Goal: Task Accomplishment & Management: Complete application form

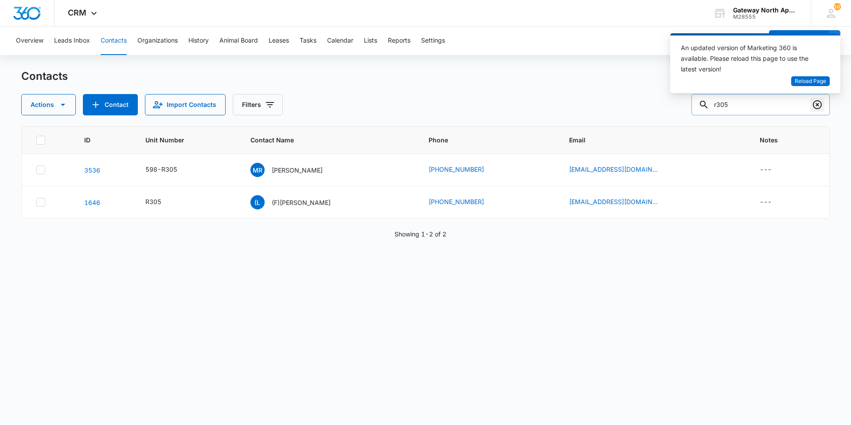
click at [814, 105] on icon "Clear" at bounding box center [817, 104] width 11 height 11
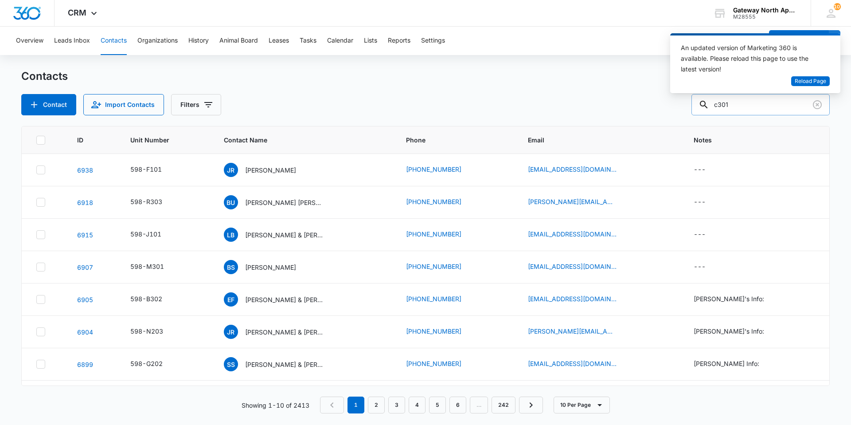
type input "c301"
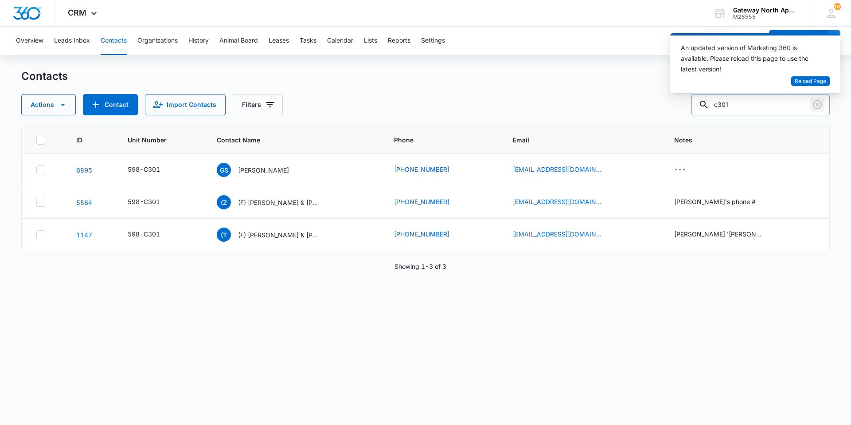
click at [817, 109] on icon "Clear" at bounding box center [817, 104] width 9 height 9
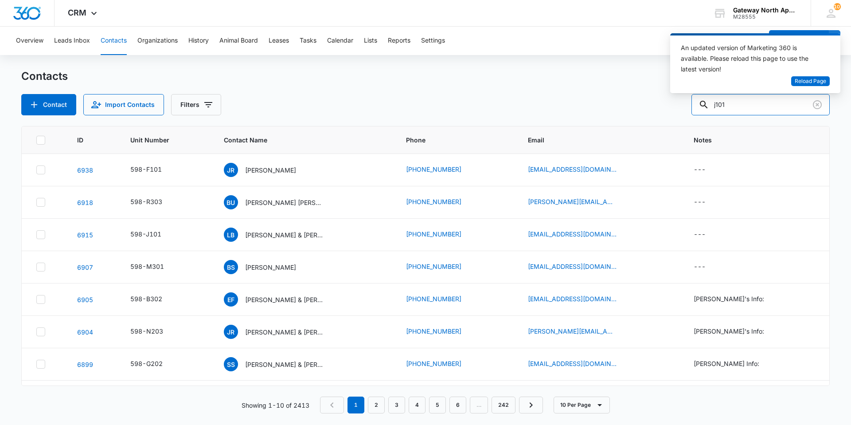
type input "j101"
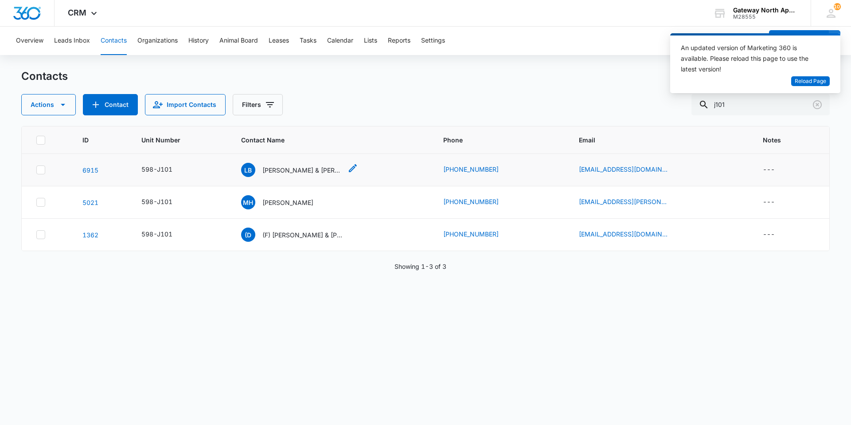
click at [315, 172] on p "[PERSON_NAME] & [PERSON_NAME]" at bounding box center [302, 169] width 80 height 9
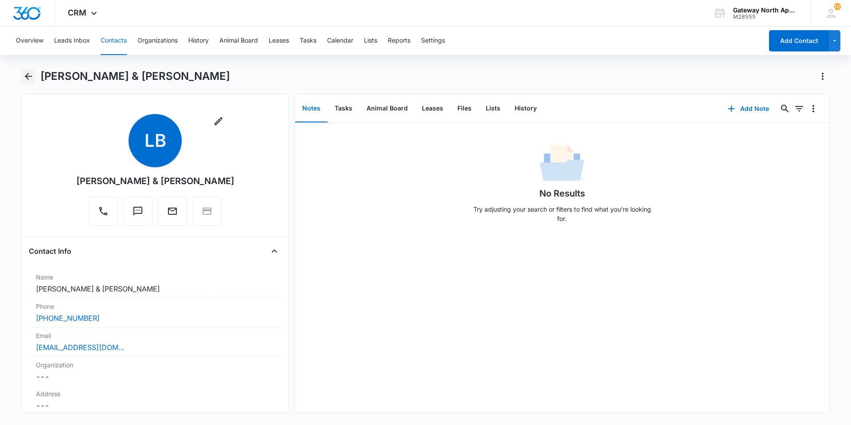
click at [27, 79] on icon "Back" at bounding box center [28, 76] width 11 height 11
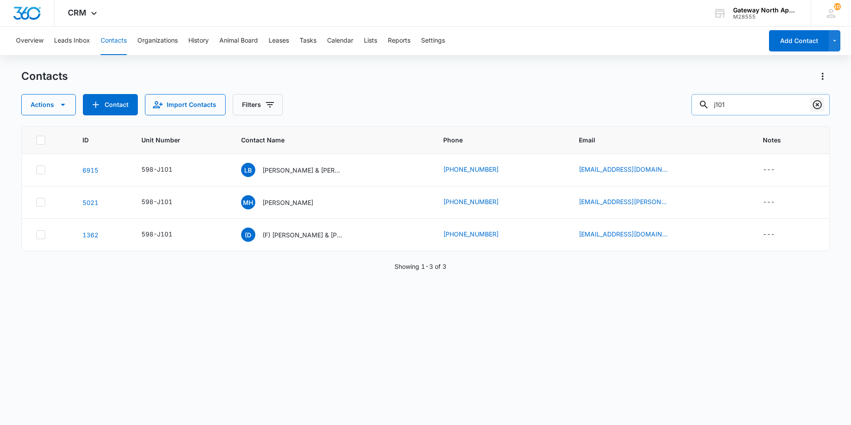
click at [816, 107] on icon "Clear" at bounding box center [817, 104] width 11 height 11
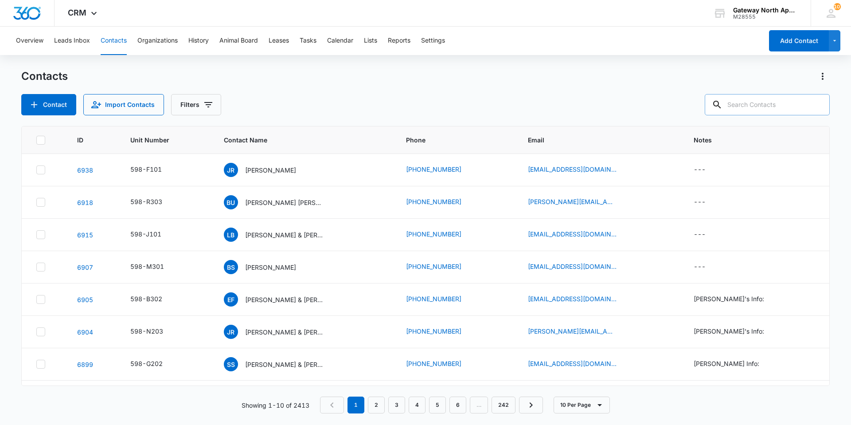
click at [742, 103] on input "text" at bounding box center [767, 104] width 125 height 21
type input "K204"
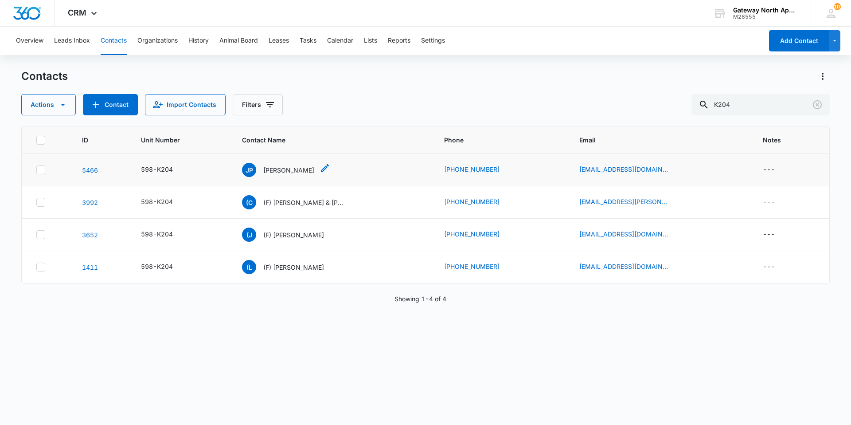
click at [286, 168] on p "[PERSON_NAME]" at bounding box center [288, 169] width 51 height 9
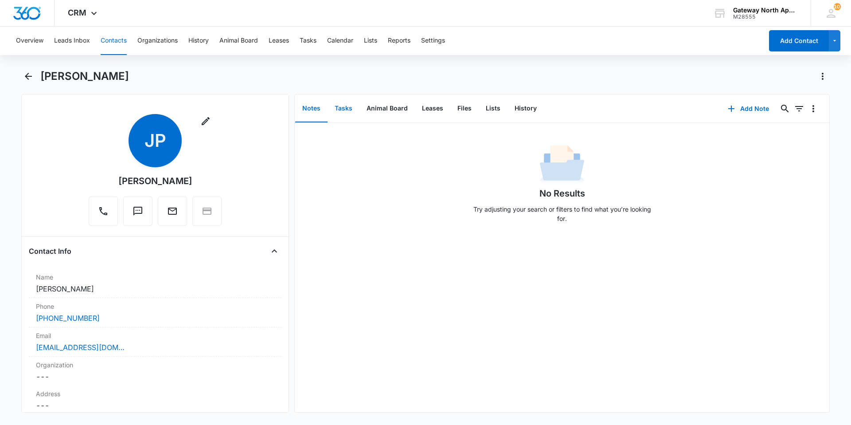
click at [341, 110] on button "Tasks" at bounding box center [344, 108] width 32 height 27
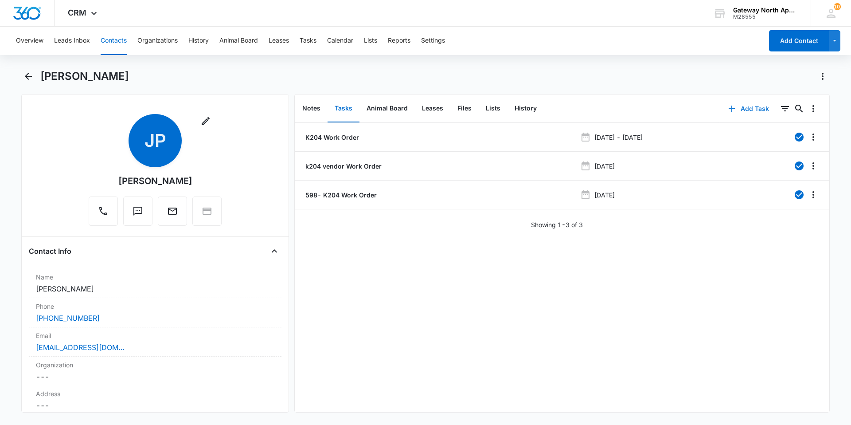
click at [746, 109] on button "Add Task" at bounding box center [748, 108] width 59 height 21
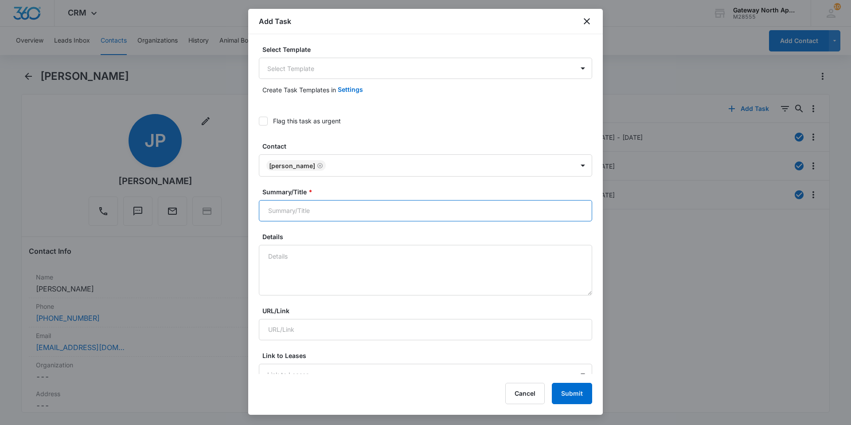
click at [344, 211] on input "Summary/Title *" at bounding box center [425, 210] width 333 height 21
type input "598-K204"
click at [338, 260] on textarea "Details" at bounding box center [425, 270] width 333 height 51
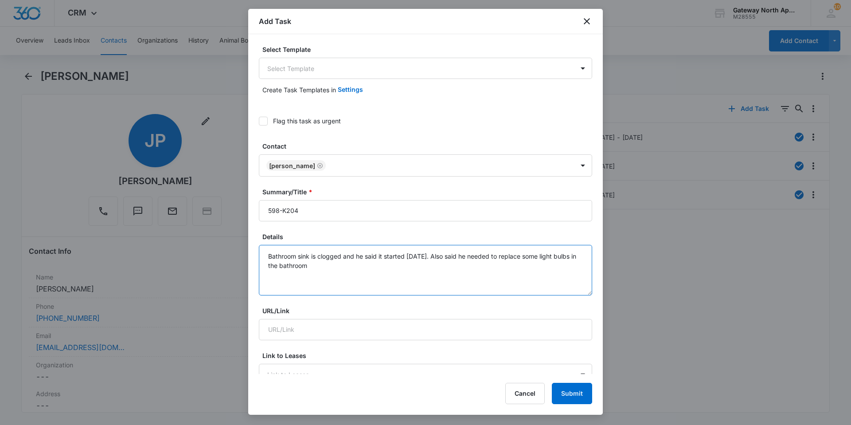
click at [572, 255] on textarea "Bathroom sink is clogged and he said it started 2 weeks ago. Also said he neede…" at bounding box center [425, 270] width 333 height 51
drag, startPoint x: 574, startPoint y: 259, endPoint x: 556, endPoint y: 261, distance: 17.4
click at [556, 261] on textarea "Bathroom sink is clogged and he said it started 2 weeks ago. Also said he neede…" at bounding box center [425, 270] width 333 height 51
drag, startPoint x: 265, startPoint y: 266, endPoint x: 279, endPoint y: 266, distance: 13.3
click at [267, 266] on textarea "Bathroom sink is clogged and he said it started 2 weeks ago. Also said he neede…" at bounding box center [425, 270] width 333 height 51
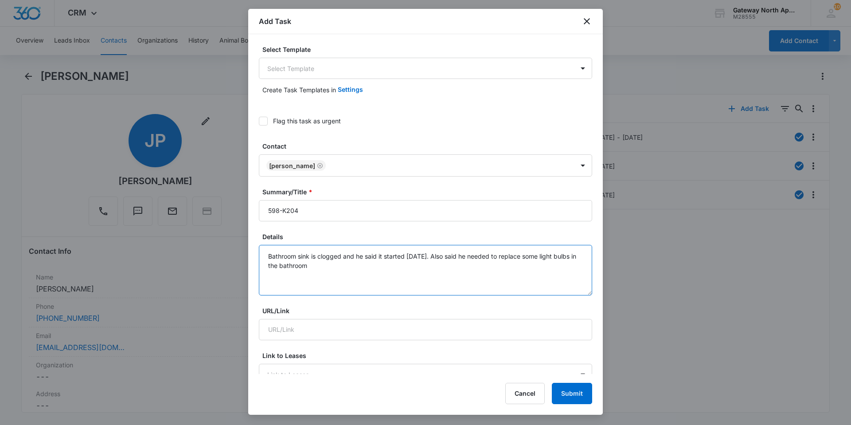
click at [570, 258] on textarea "Bathroom sink is clogged and he said it started 2 weeks ago. Also said he neede…" at bounding box center [425, 270] width 333 height 51
click at [574, 257] on textarea "Bathroom sink is clogged and he said it started 2 weeks ago. Also said he neede…" at bounding box center [425, 270] width 333 height 51
click at [348, 270] on textarea "Bathroom sink is clogged and he said it started 2 weeks ago. Also said he neede…" at bounding box center [425, 270] width 333 height 51
click at [336, 268] on textarea "Bathroom sink is clogged and he said it started 2 weeks ago. Also said he neede…" at bounding box center [425, 270] width 333 height 51
click at [334, 269] on textarea "Bathroom sink is clogged and he said it started 2 weeks ago. Also said he neede…" at bounding box center [425, 270] width 333 height 51
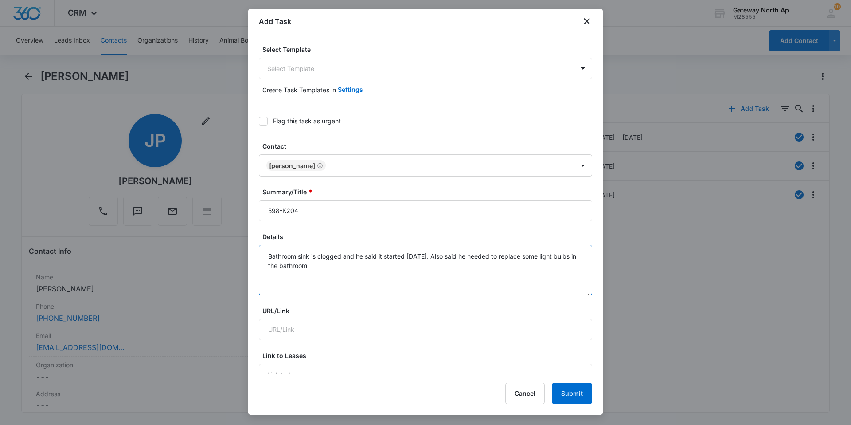
click at [337, 265] on textarea "Bathroom sink is clogged and he said it started 2 weeks ago. Also said he neede…" at bounding box center [425, 270] width 333 height 51
click at [351, 269] on textarea "Bathroom sink is clogged and he said it started 2 weeks ago. Also said he neede…" at bounding box center [425, 270] width 333 height 51
click at [345, 271] on textarea "Bathroom sink is clogged and he said it started 2 weeks ago. Also said he neede…" at bounding box center [425, 270] width 333 height 51
click at [362, 269] on textarea "Bathroom sink is clogged and he said it started 2 weeks ago. Also said he neede…" at bounding box center [425, 270] width 333 height 51
click at [426, 265] on textarea "Bathroom sink is clogged and he said it started 2 weeks ago. Also said he neede…" at bounding box center [425, 270] width 333 height 51
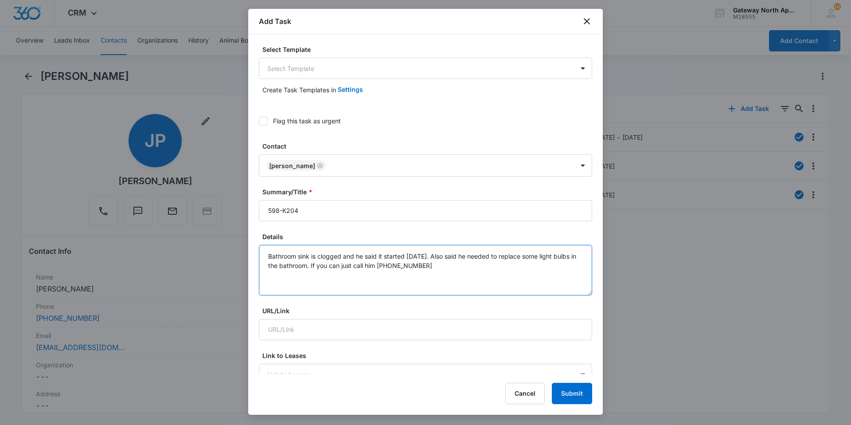
click at [456, 264] on textarea "Bathroom sink is clogged and he said it started 2 weeks ago. Also said he neede…" at bounding box center [425, 270] width 333 height 51
type textarea "Bathroom sink is clogged and he said it started 2 weeks ago. Also said he neede…"
click at [363, 211] on input "598-K204" at bounding box center [425, 210] width 333 height 21
type input "598-K204 work order"
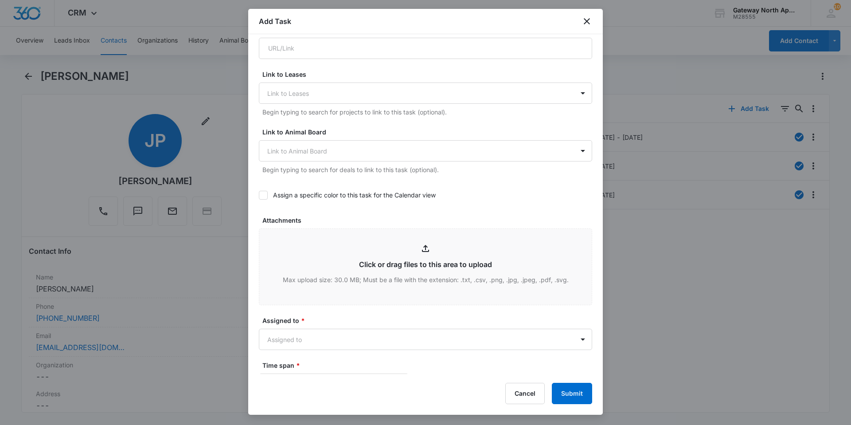
scroll to position [399, 0]
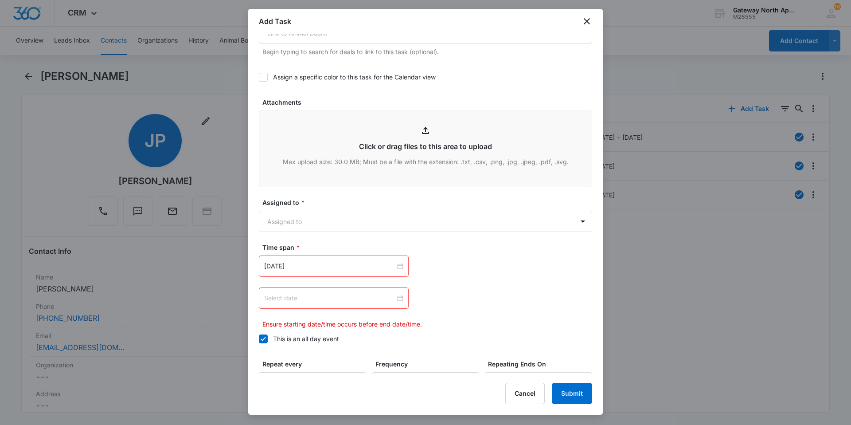
type input "598-K204 work order"
click at [399, 297] on div at bounding box center [333, 298] width 139 height 10
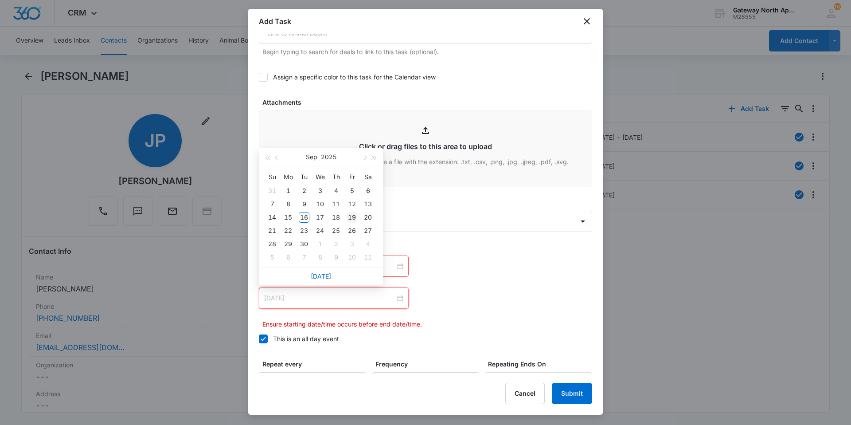
type input "Sep 19, 2025"
click at [354, 218] on div "19" at bounding box center [352, 217] width 11 height 11
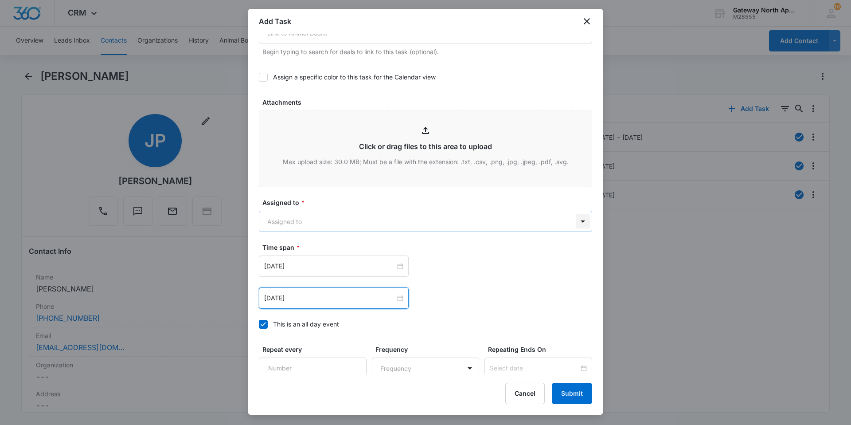
click at [576, 222] on body "CRM Apps Reputation Websites Forms CRM Email Social Content Ads Intelligence Fi…" at bounding box center [425, 212] width 851 height 425
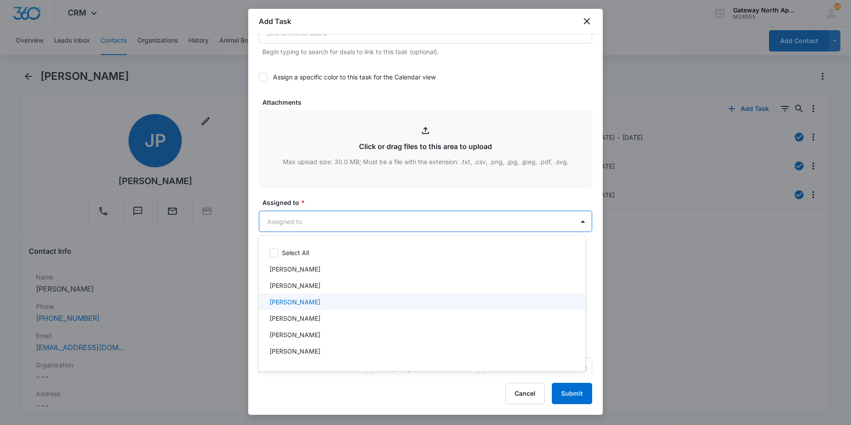
click at [352, 298] on div "Derek Stellway" at bounding box center [421, 301] width 304 height 9
click at [577, 222] on div at bounding box center [425, 212] width 851 height 425
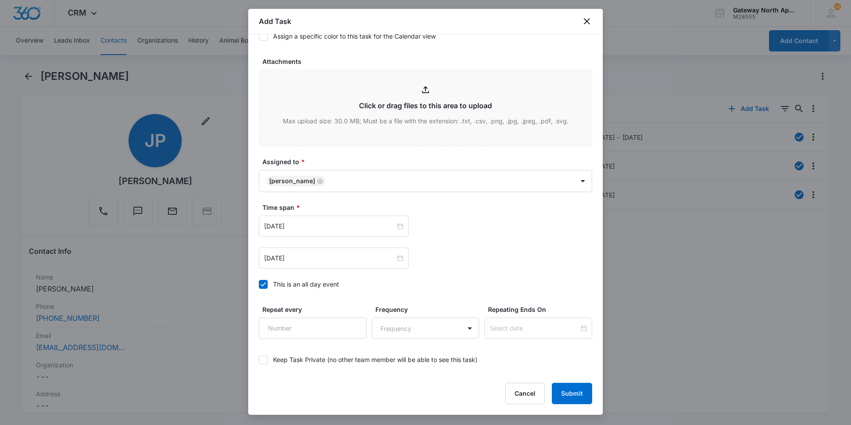
scroll to position [480, 0]
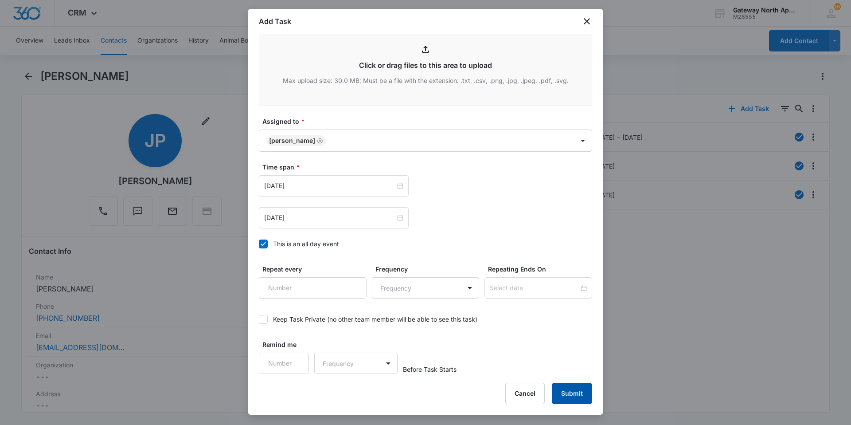
type textarea "Bathroom sink is clogged and he said it started 2 weeks ago. Also said he neede…"
click at [579, 394] on button "Submit" at bounding box center [572, 392] width 40 height 21
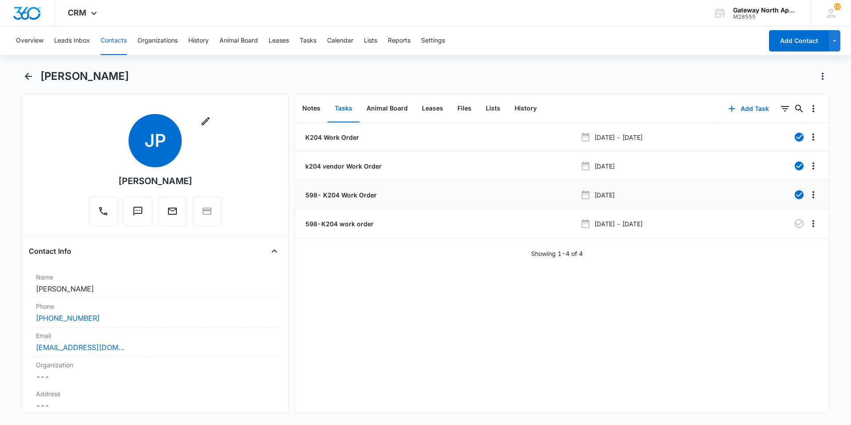
click at [371, 193] on p "598- K204 Work Order" at bounding box center [340, 194] width 73 height 9
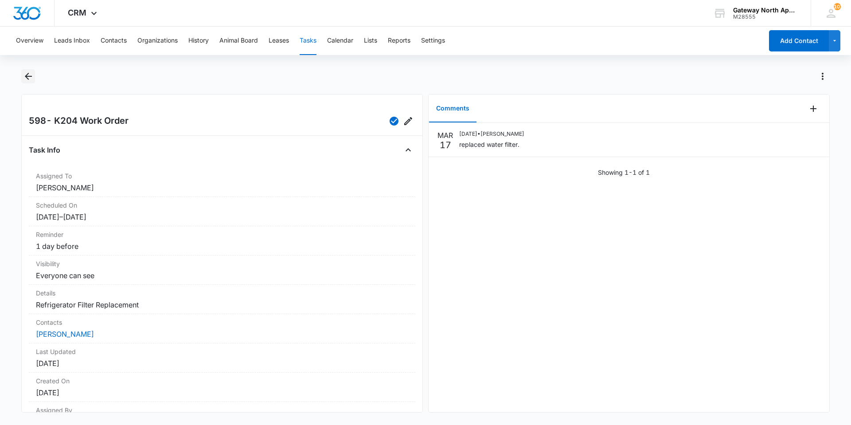
click at [27, 76] on icon "Back" at bounding box center [28, 76] width 7 height 7
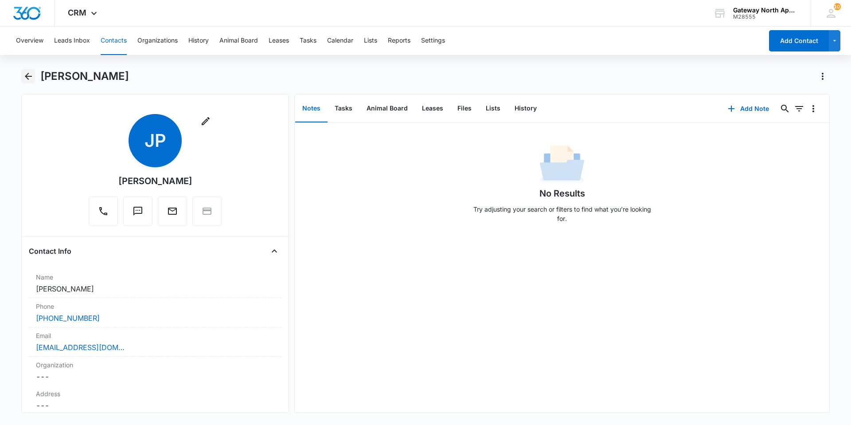
click at [32, 78] on icon "Back" at bounding box center [28, 76] width 11 height 11
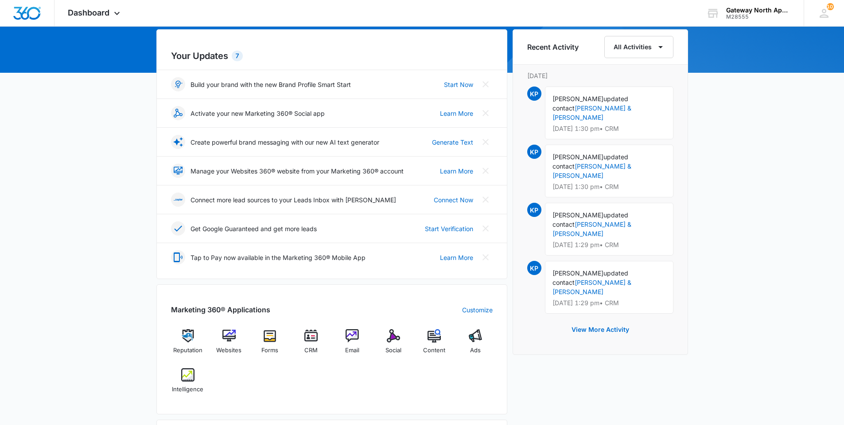
scroll to position [89, 0]
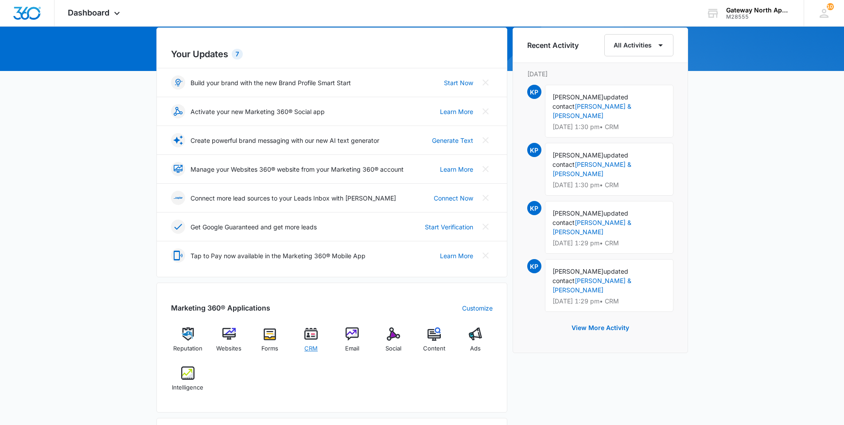
click at [318, 332] on div "CRM" at bounding box center [311, 342] width 34 height 31
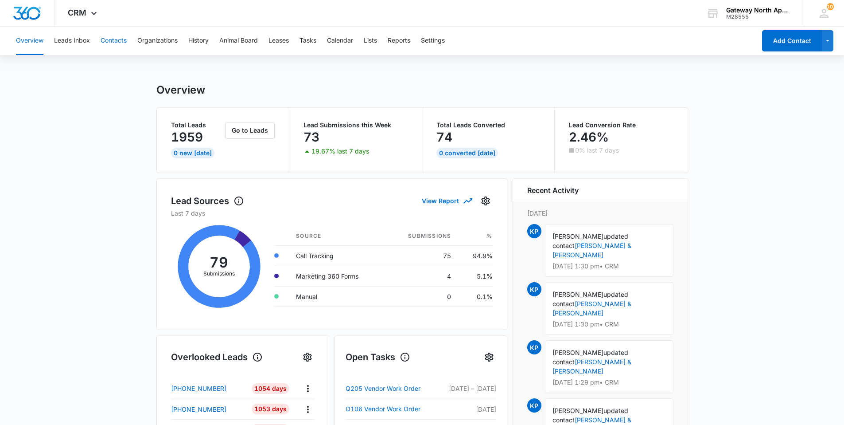
click at [120, 40] on button "Contacts" at bounding box center [114, 41] width 26 height 28
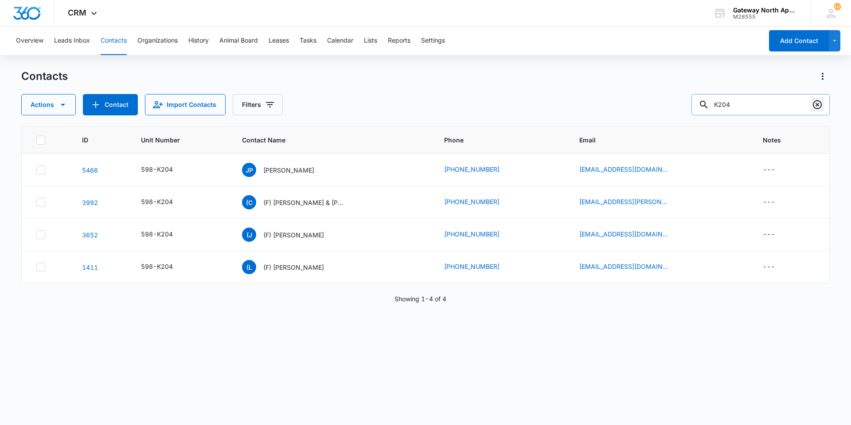
click at [811, 105] on button "Clear" at bounding box center [817, 105] width 14 height 14
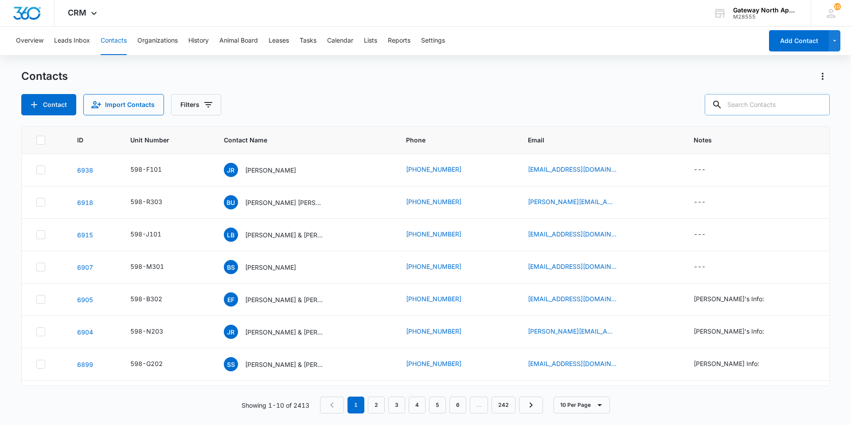
click at [767, 104] on input "text" at bounding box center [767, 104] width 125 height 21
type input "f202"
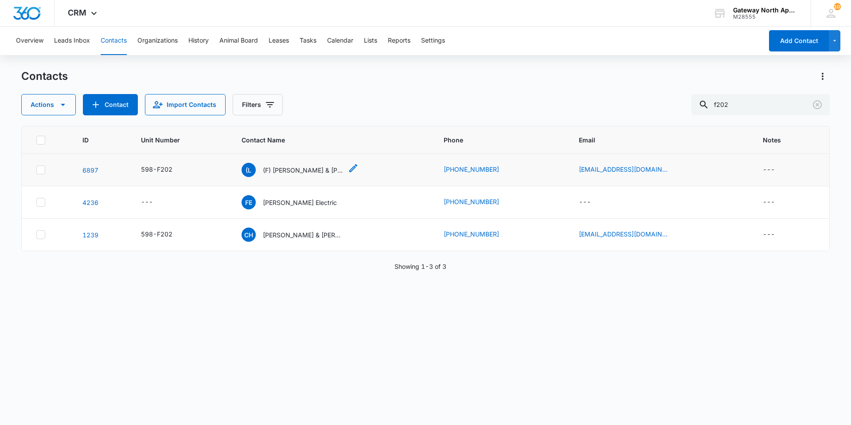
click at [324, 169] on p "(F) [PERSON_NAME] & [PERSON_NAME] & [PERSON_NAME]" at bounding box center [303, 169] width 80 height 9
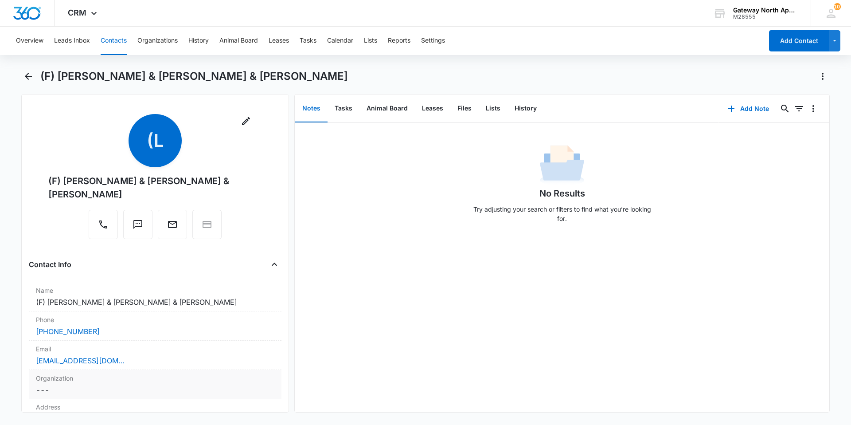
scroll to position [89, 0]
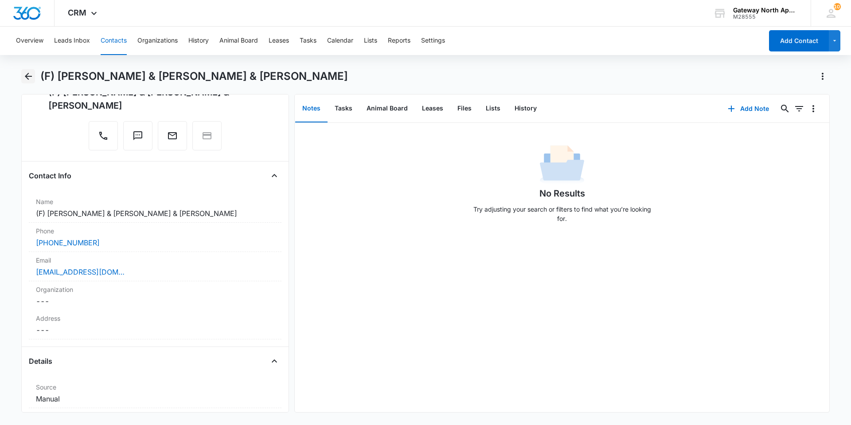
click at [31, 77] on icon "Back" at bounding box center [28, 76] width 7 height 7
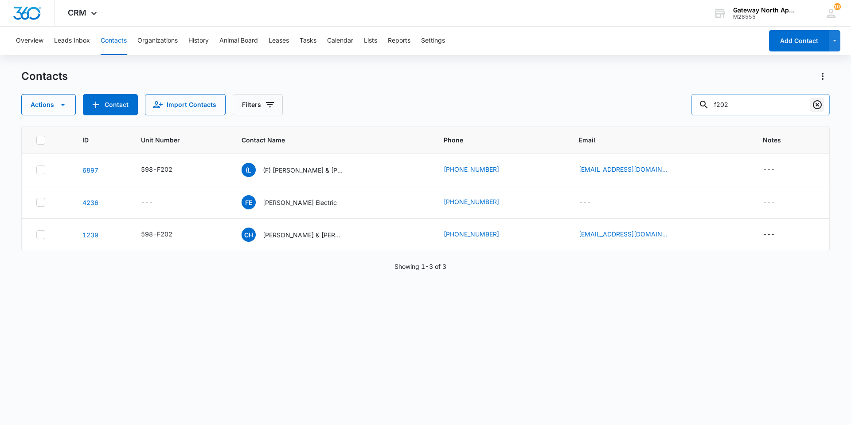
click at [813, 105] on icon "Clear" at bounding box center [817, 104] width 9 height 9
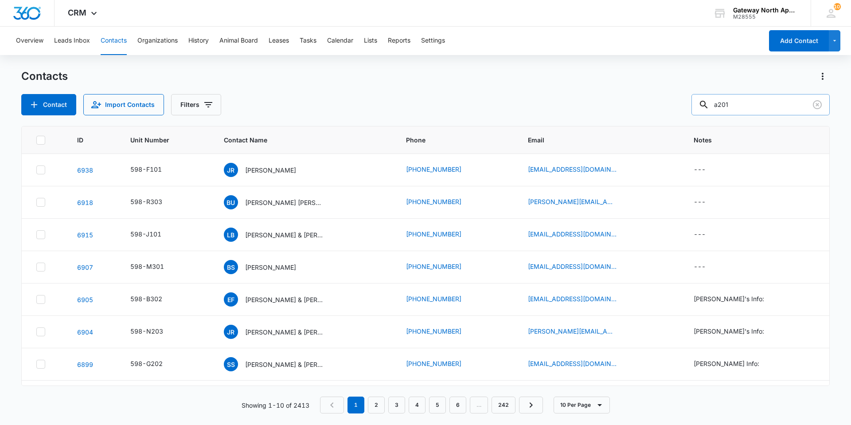
type input "a201"
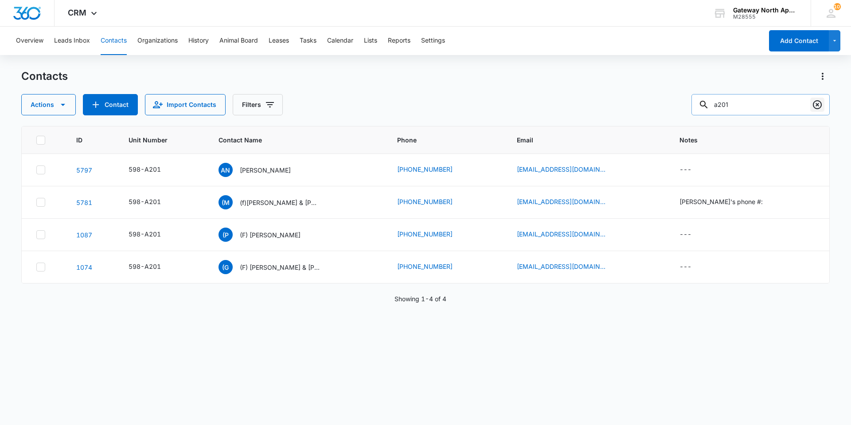
click at [820, 105] on icon "Clear" at bounding box center [817, 104] width 11 height 11
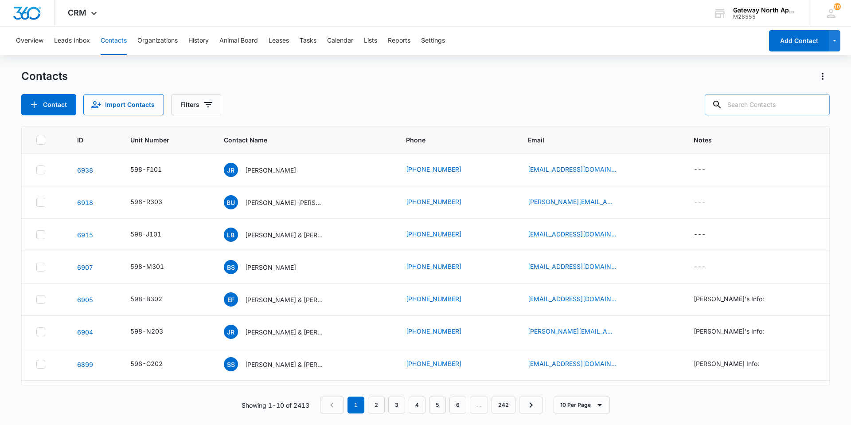
click at [787, 106] on input "text" at bounding box center [767, 104] width 125 height 21
type input "F301"
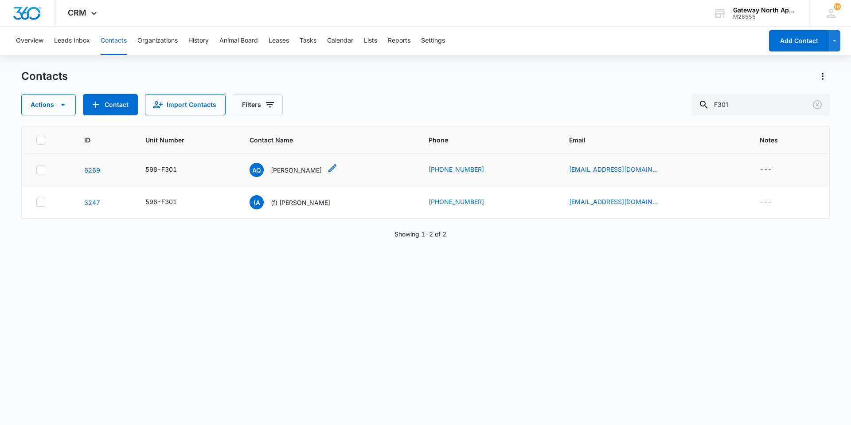
click at [287, 167] on p "[PERSON_NAME]" at bounding box center [296, 169] width 51 height 9
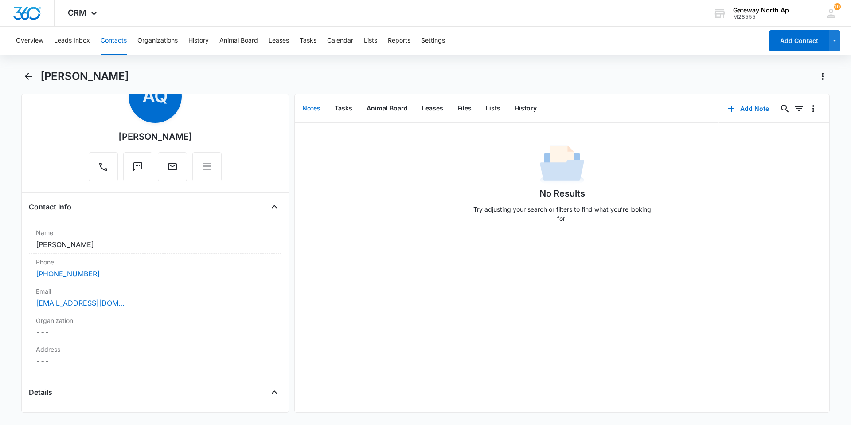
scroll to position [89, 0]
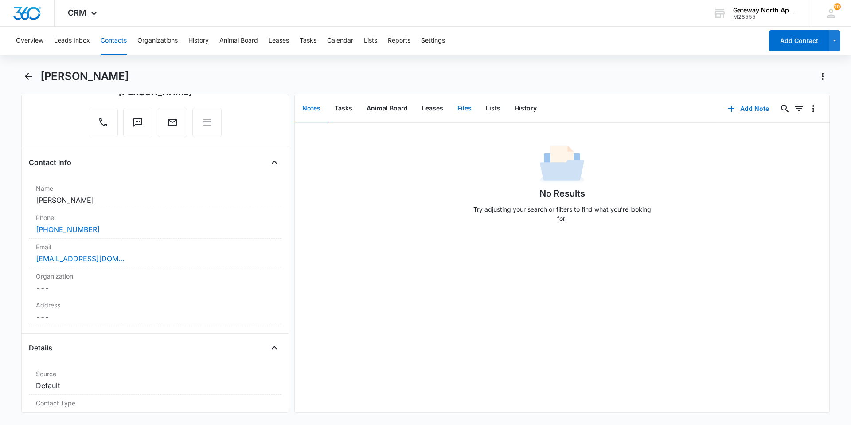
click at [464, 109] on button "Files" at bounding box center [464, 108] width 28 height 27
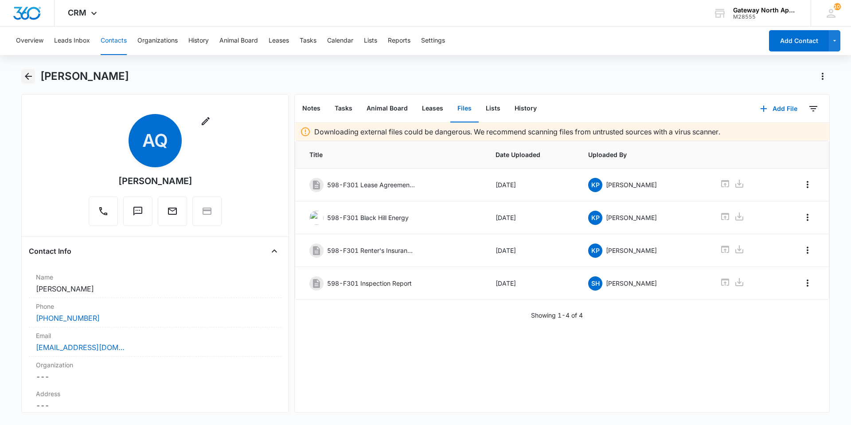
click at [33, 75] on icon "Back" at bounding box center [28, 76] width 11 height 11
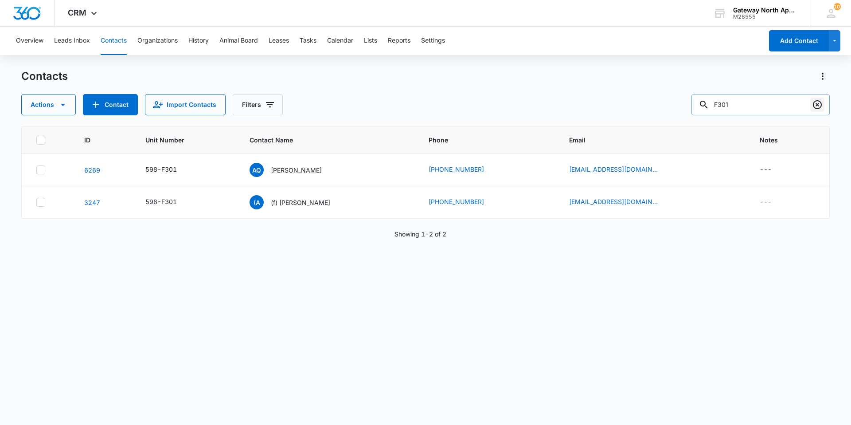
drag, startPoint x: 823, startPoint y: 103, endPoint x: 758, endPoint y: 94, distance: 65.8
click at [822, 103] on button "Clear" at bounding box center [817, 105] width 14 height 14
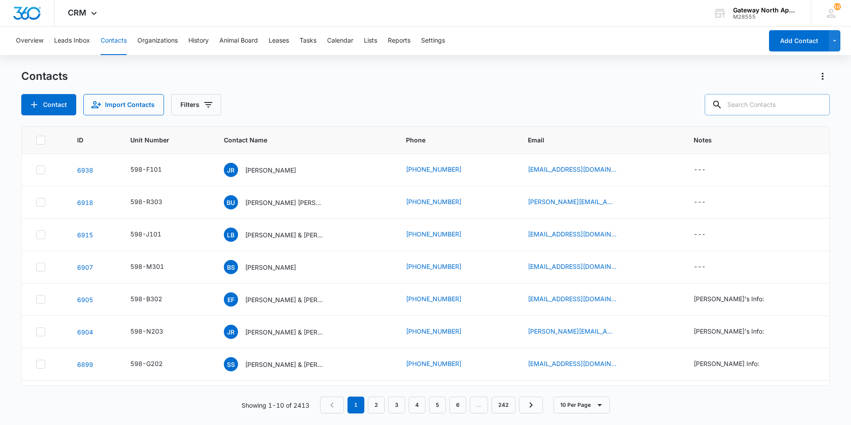
click at [757, 103] on input "text" at bounding box center [767, 104] width 125 height 21
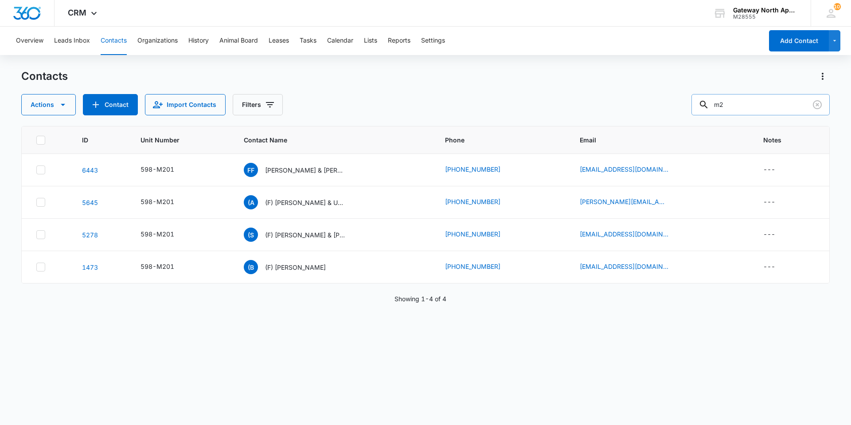
type input "m"
type input "[PERSON_NAME]"
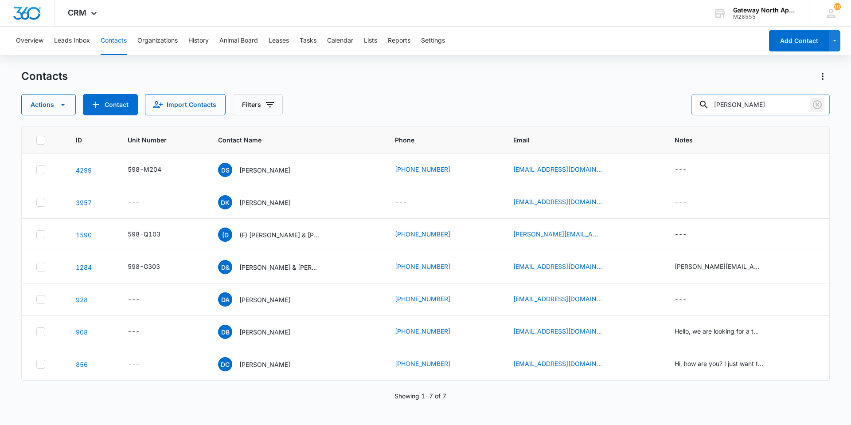
drag, startPoint x: 823, startPoint y: 105, endPoint x: 779, endPoint y: 107, distance: 44.4
click at [823, 105] on button "Clear" at bounding box center [817, 105] width 14 height 14
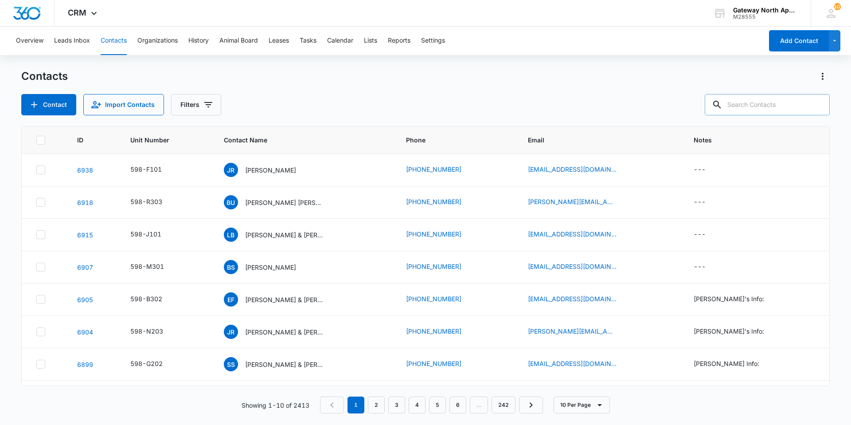
click at [767, 109] on input "text" at bounding box center [767, 104] width 125 height 21
type input "F301"
